Goal: Task Accomplishment & Management: Manage account settings

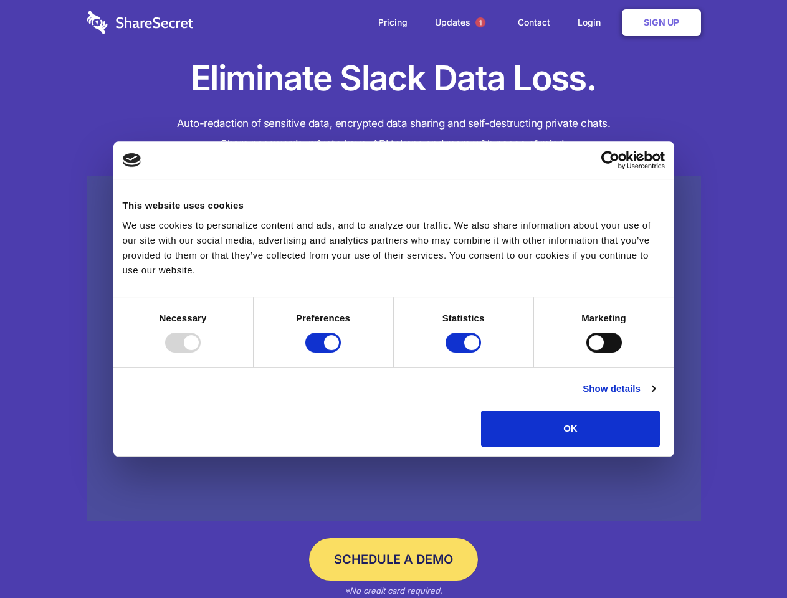
click at [201, 353] on div at bounding box center [183, 343] width 36 height 20
click at [341, 353] on input "Preferences" at bounding box center [323, 343] width 36 height 20
checkbox input "false"
click at [465, 353] on input "Statistics" at bounding box center [463, 343] width 36 height 20
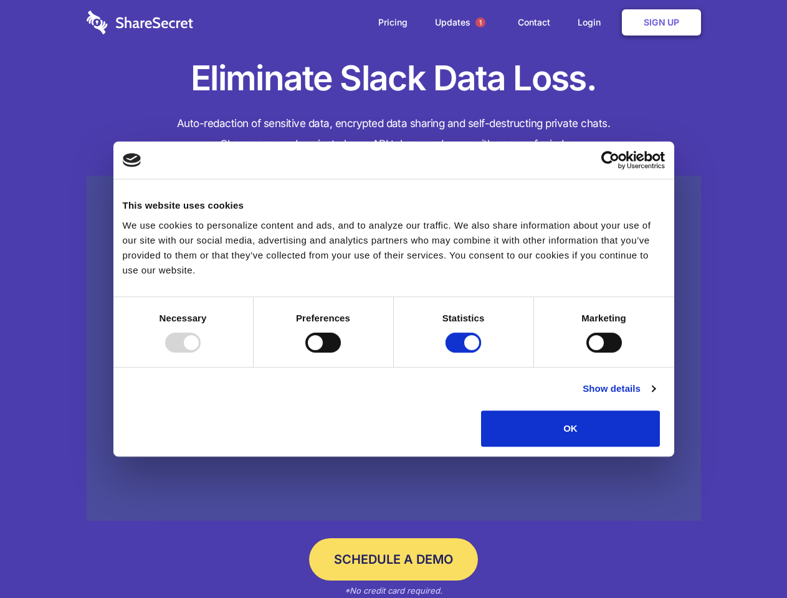
checkbox input "false"
click at [586, 353] on input "Marketing" at bounding box center [604, 343] width 36 height 20
checkbox input "true"
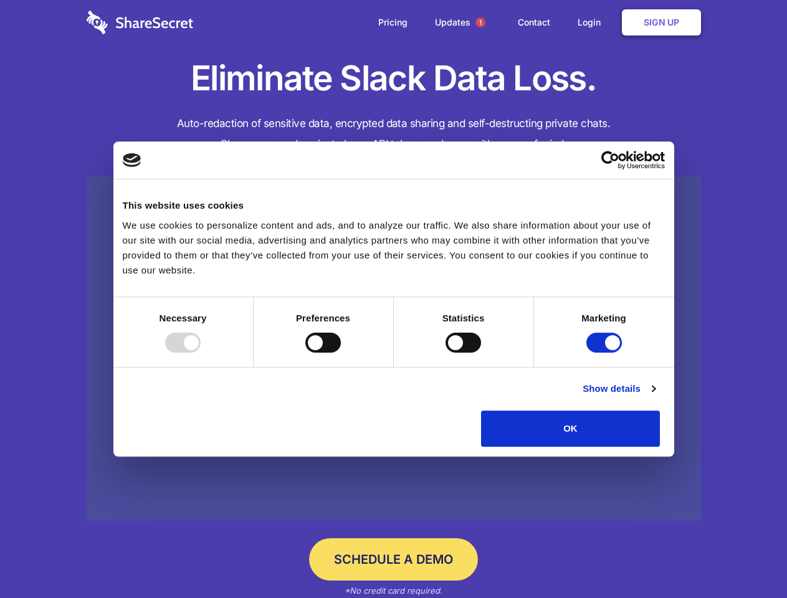
click at [655, 396] on link "Show details" at bounding box center [619, 388] width 72 height 15
